Goal: Task Accomplishment & Management: Use online tool/utility

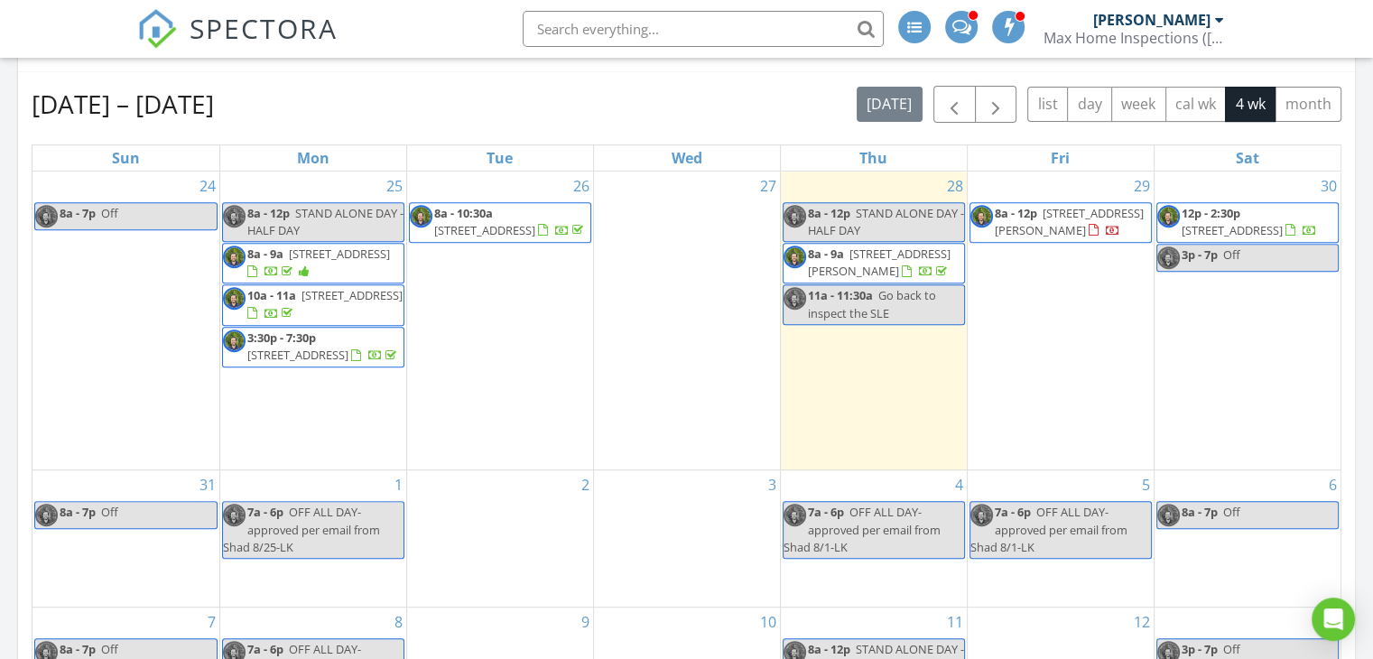
scroll to position [722, 0]
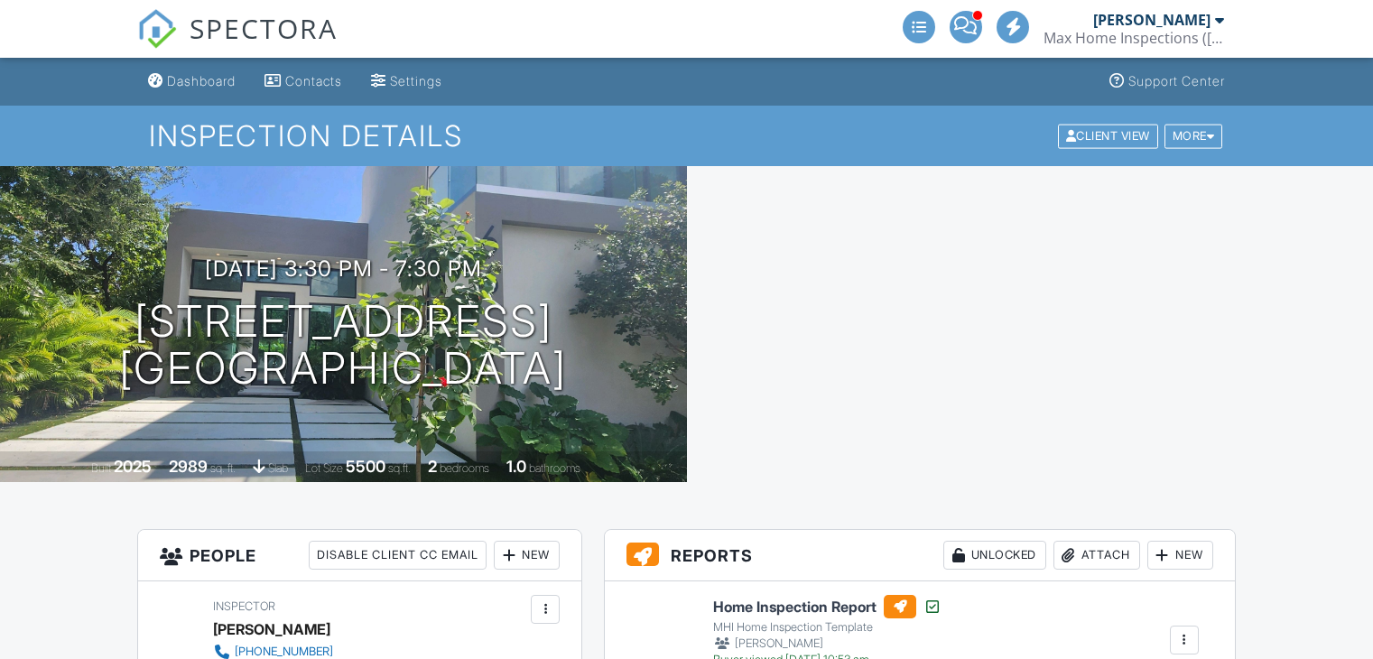
drag, startPoint x: 0, startPoint y: 0, endPoint x: 815, endPoint y: 351, distance: 887.7
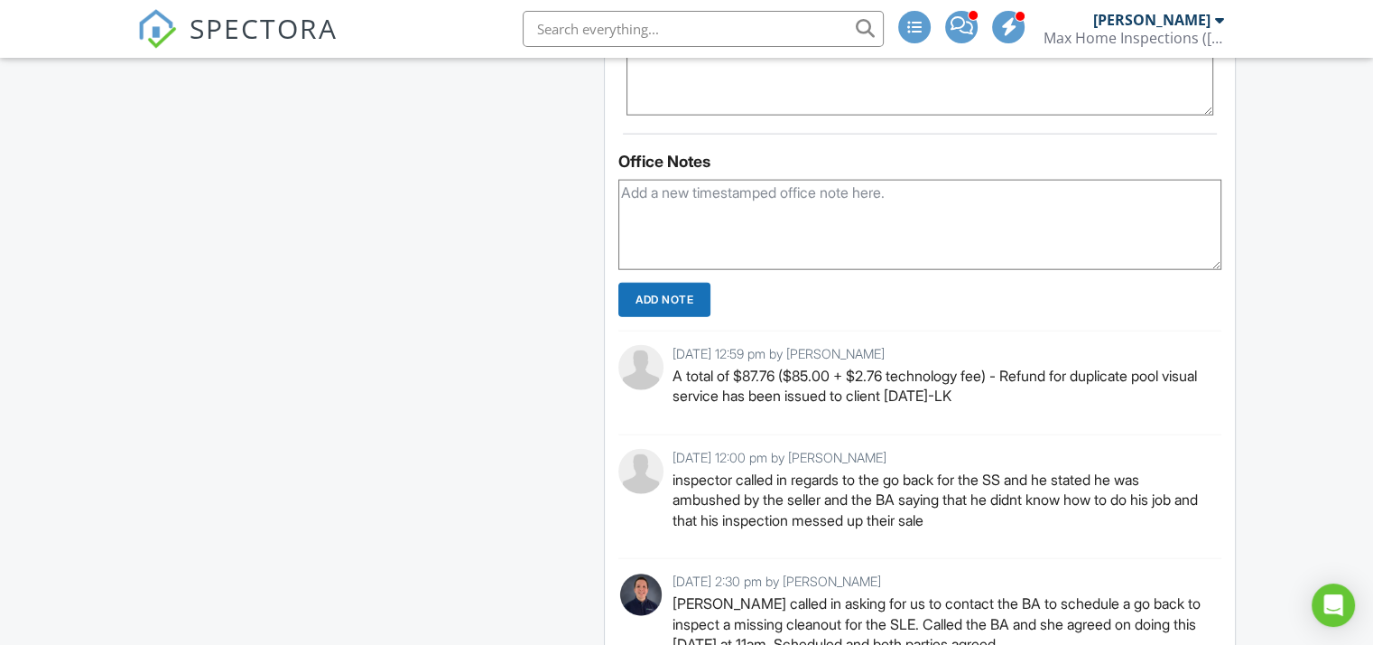
scroll to position [4424, 0]
